Goal: Information Seeking & Learning: Learn about a topic

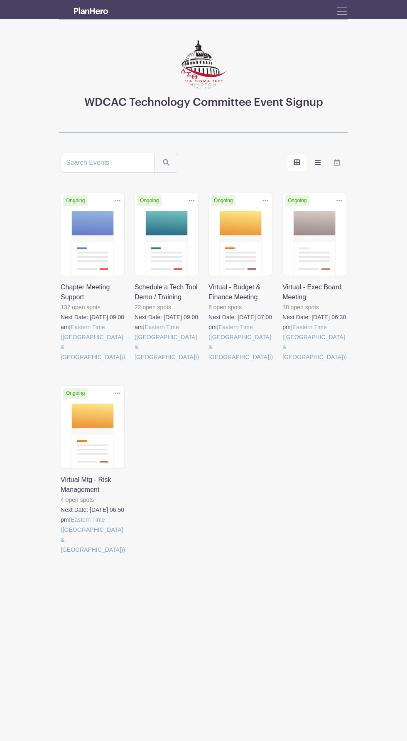
click at [316, 160] on icon "order and view" at bounding box center [318, 162] width 6 height 5
click at [0, 0] on input "order and view" at bounding box center [0, 0] width 0 height 0
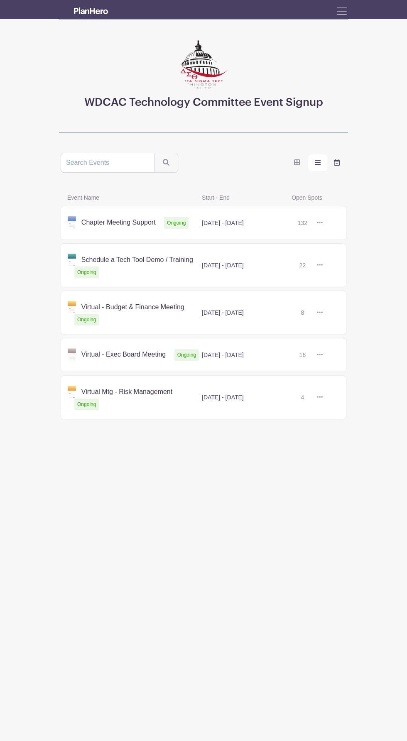
click at [336, 162] on icon "order and view" at bounding box center [337, 162] width 6 height 7
click at [0, 0] on input "order and view" at bounding box center [0, 0] width 0 height 0
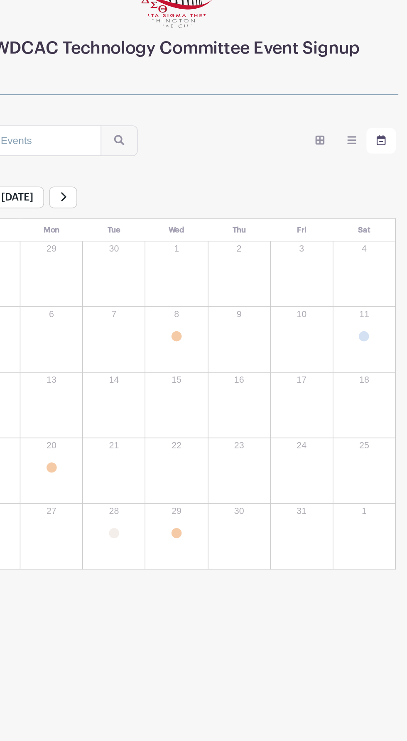
click at [291, 169] on label "order and view" at bounding box center [296, 162] width 19 height 17
click at [0, 0] on input "order and view" at bounding box center [0, 0] width 0 height 0
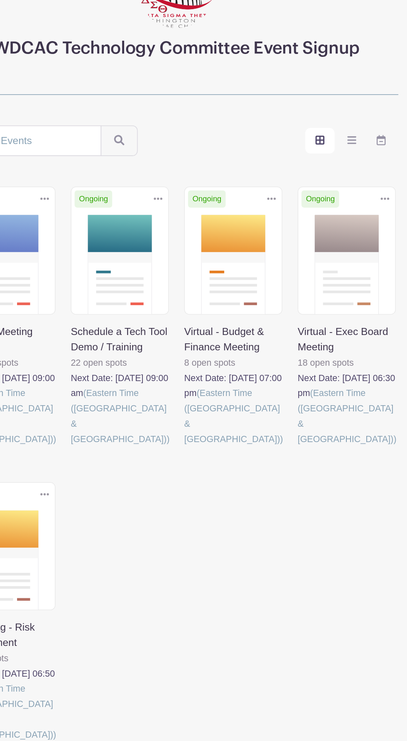
click at [290, 161] on label "order and view" at bounding box center [296, 162] width 19 height 17
click at [0, 0] on input "order and view" at bounding box center [0, 0] width 0 height 0
click at [306, 159] on label "order and view" at bounding box center [296, 162] width 19 height 17
click at [0, 0] on input "order and view" at bounding box center [0, 0] width 0 height 0
click at [317, 162] on icon "order and view" at bounding box center [318, 162] width 6 height 5
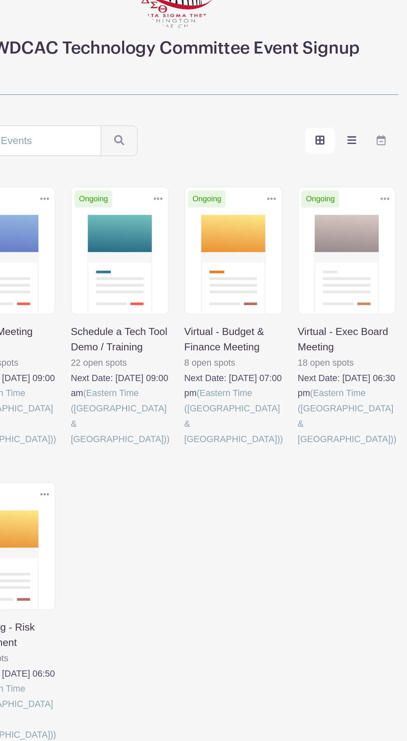
click at [0, 0] on input "order and view" at bounding box center [0, 0] width 0 height 0
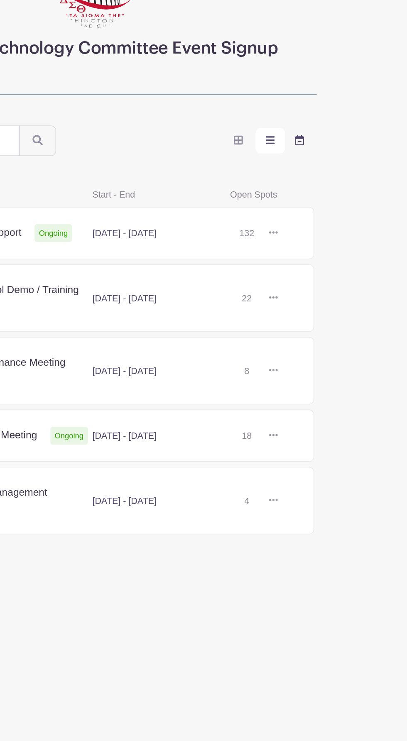
click at [335, 159] on icon "order and view" at bounding box center [337, 162] width 6 height 7
click at [0, 0] on input "order and view" at bounding box center [0, 0] width 0 height 0
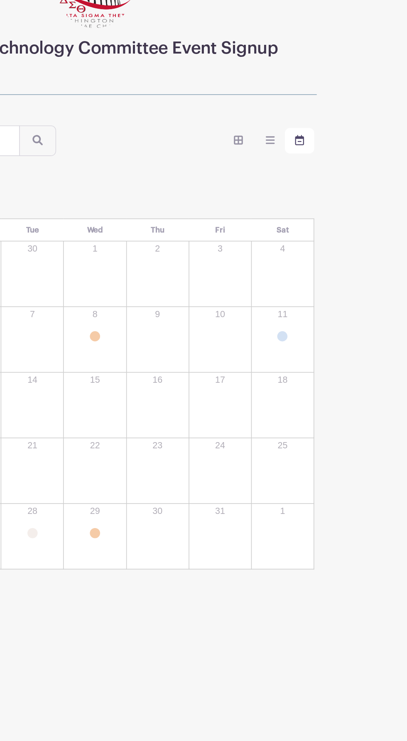
click at [331, 168] on label "order and view" at bounding box center [336, 162] width 19 height 17
click at [0, 0] on input "order and view" at bounding box center [0, 0] width 0 height 0
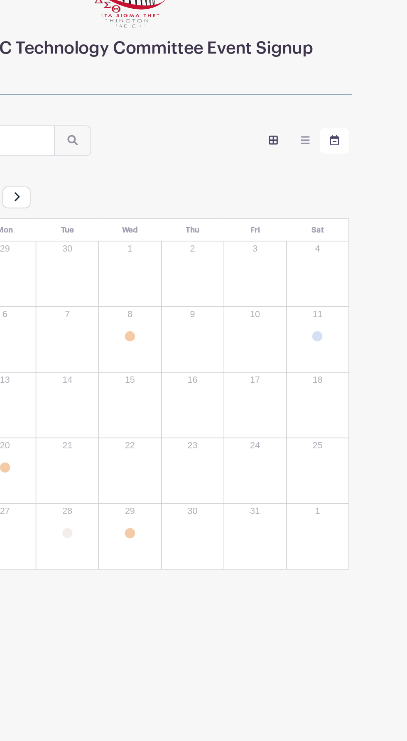
click at [298, 162] on icon "order and view" at bounding box center [297, 162] width 6 height 6
click at [0, 0] on input "order and view" at bounding box center [0, 0] width 0 height 0
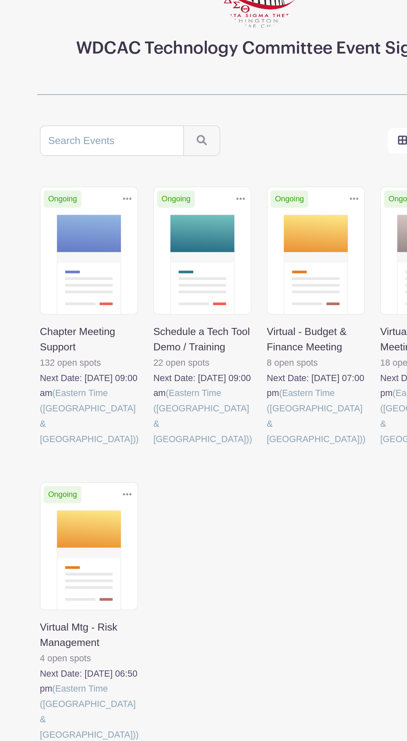
click at [61, 362] on link at bounding box center [61, 362] width 0 height 0
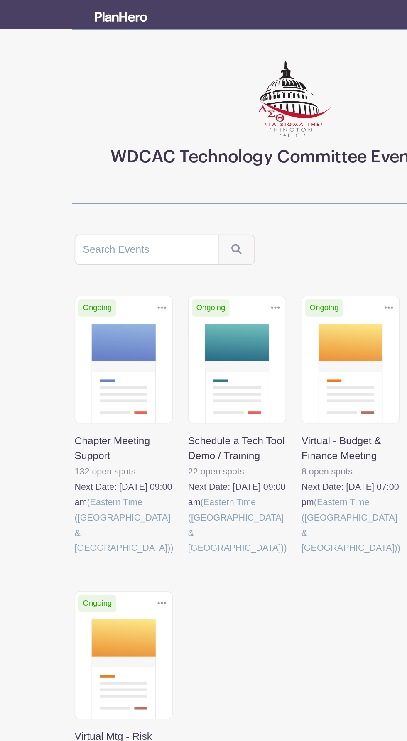
click at [135, 362] on link at bounding box center [135, 362] width 0 height 0
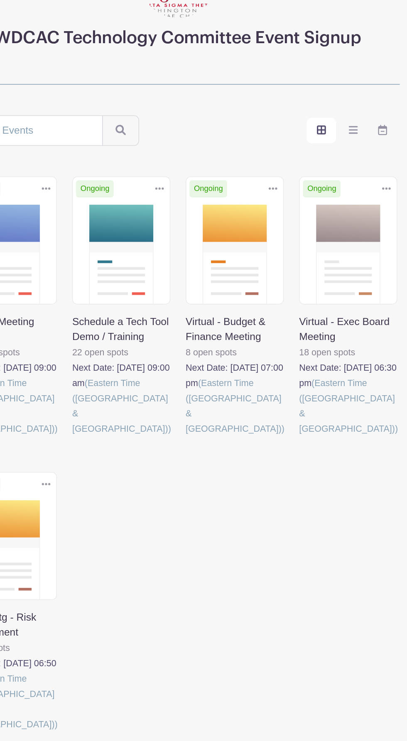
click at [208, 362] on link at bounding box center [208, 362] width 0 height 0
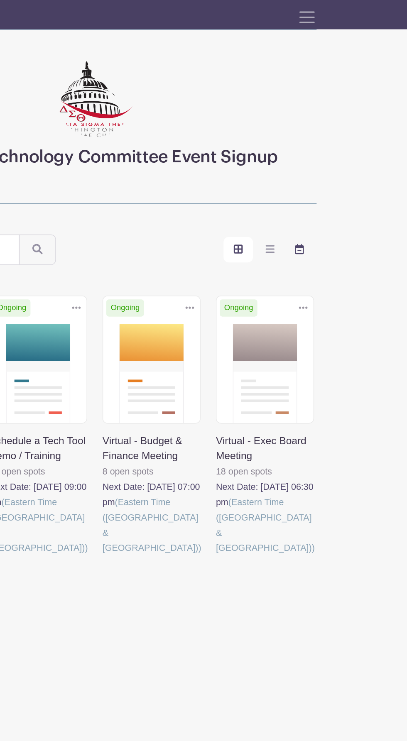
click at [343, 166] on label "order and view" at bounding box center [336, 162] width 19 height 17
click at [0, 0] on input "order and view" at bounding box center [0, 0] width 0 height 0
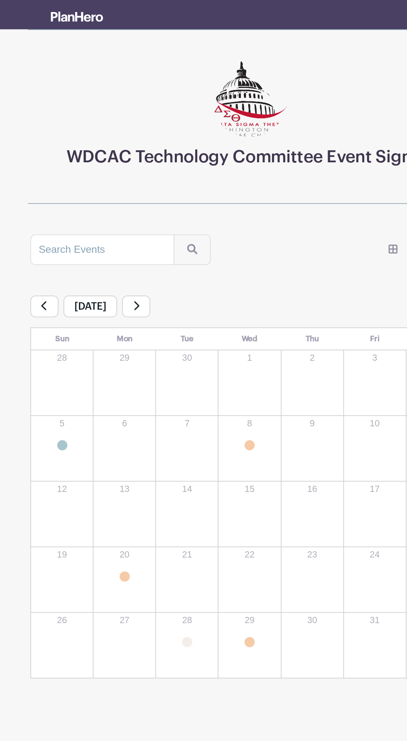
click at [80, 291] on link "Schedule a Tech Tool Demo /... 2" at bounding box center [81, 290] width 7 height 7
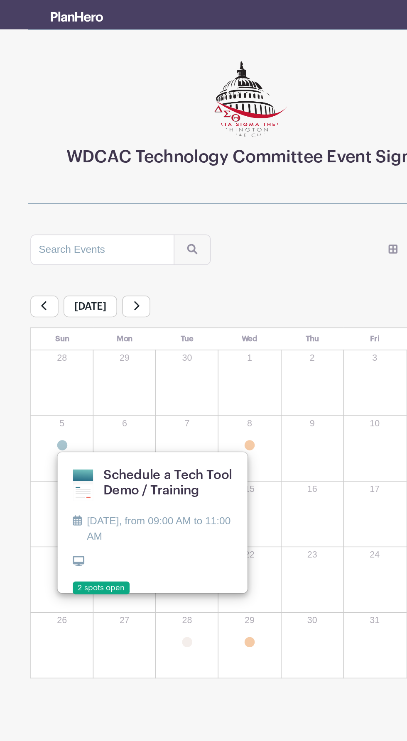
click at [184, 424] on div "29 Virtual Mtg - Risk Management 2 Virtual Mtg - Risk Management [DATE], from 0…" at bounding box center [203, 421] width 39 height 42
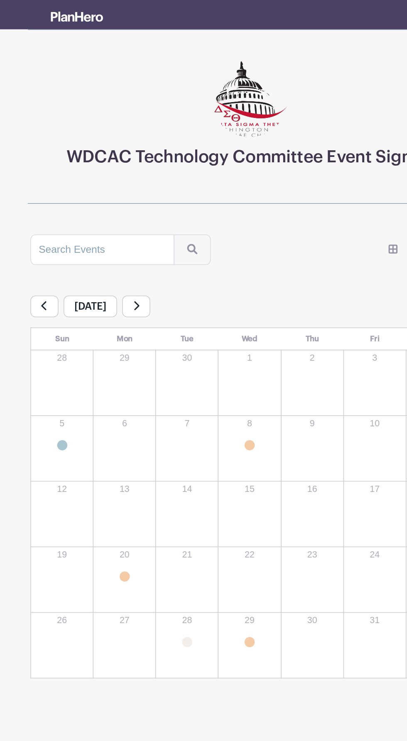
click at [201, 417] on link "Virtual Mtg - Risk Management 2" at bounding box center [203, 418] width 7 height 7
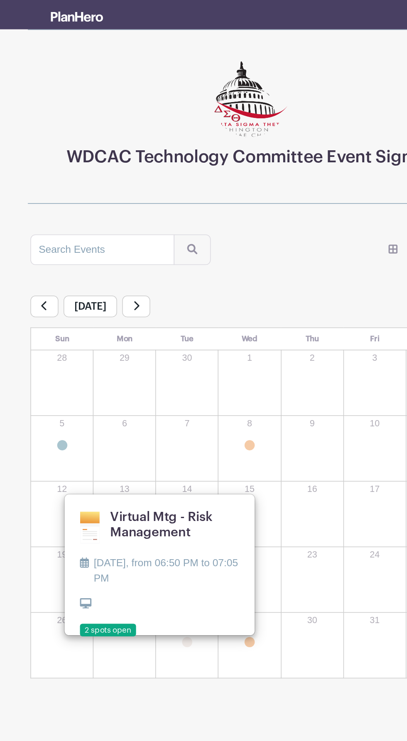
click at [189, 450] on main "Groups All Groups C's Events My Signups Event Invites My account Logout WDCAC T…" at bounding box center [203, 247] width 407 height 494
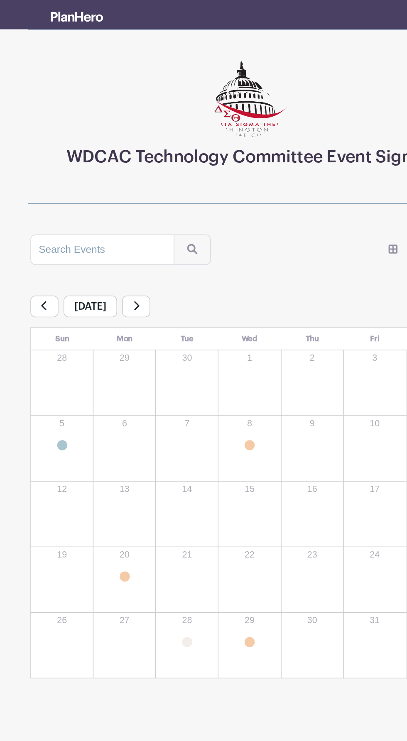
click at [122, 374] on link "Virtual - Budget & Finance ... 2" at bounding box center [122, 375] width 7 height 7
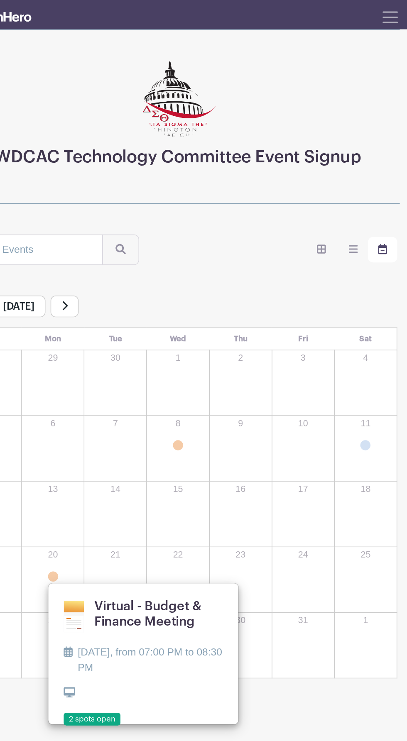
click at [203, 289] on link "Virtual Mtg - Risk Management 2" at bounding box center [203, 290] width 7 height 7
